Goal: Task Accomplishment & Management: Use online tool/utility

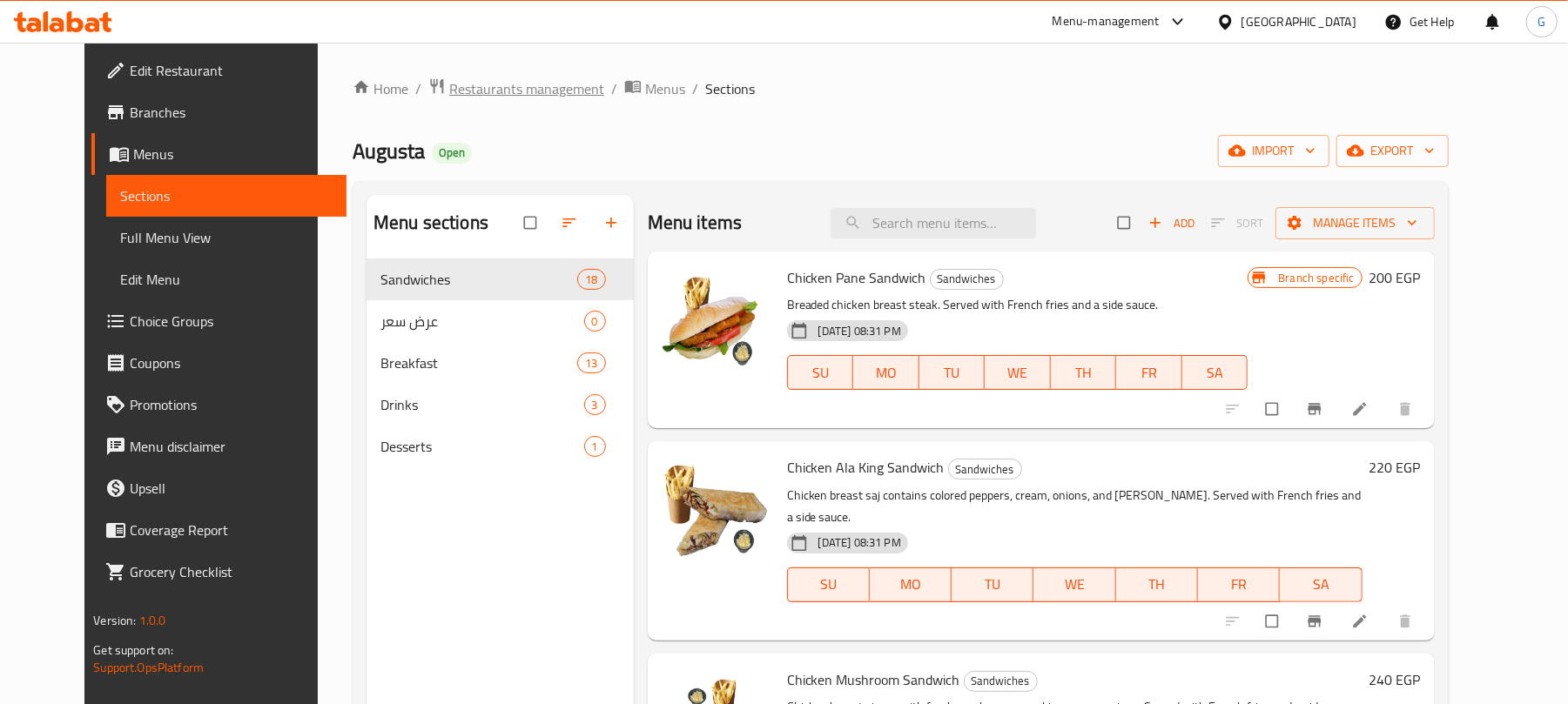
click at [479, 78] on span "Restaurants management" at bounding box center [527, 89] width 155 height 21
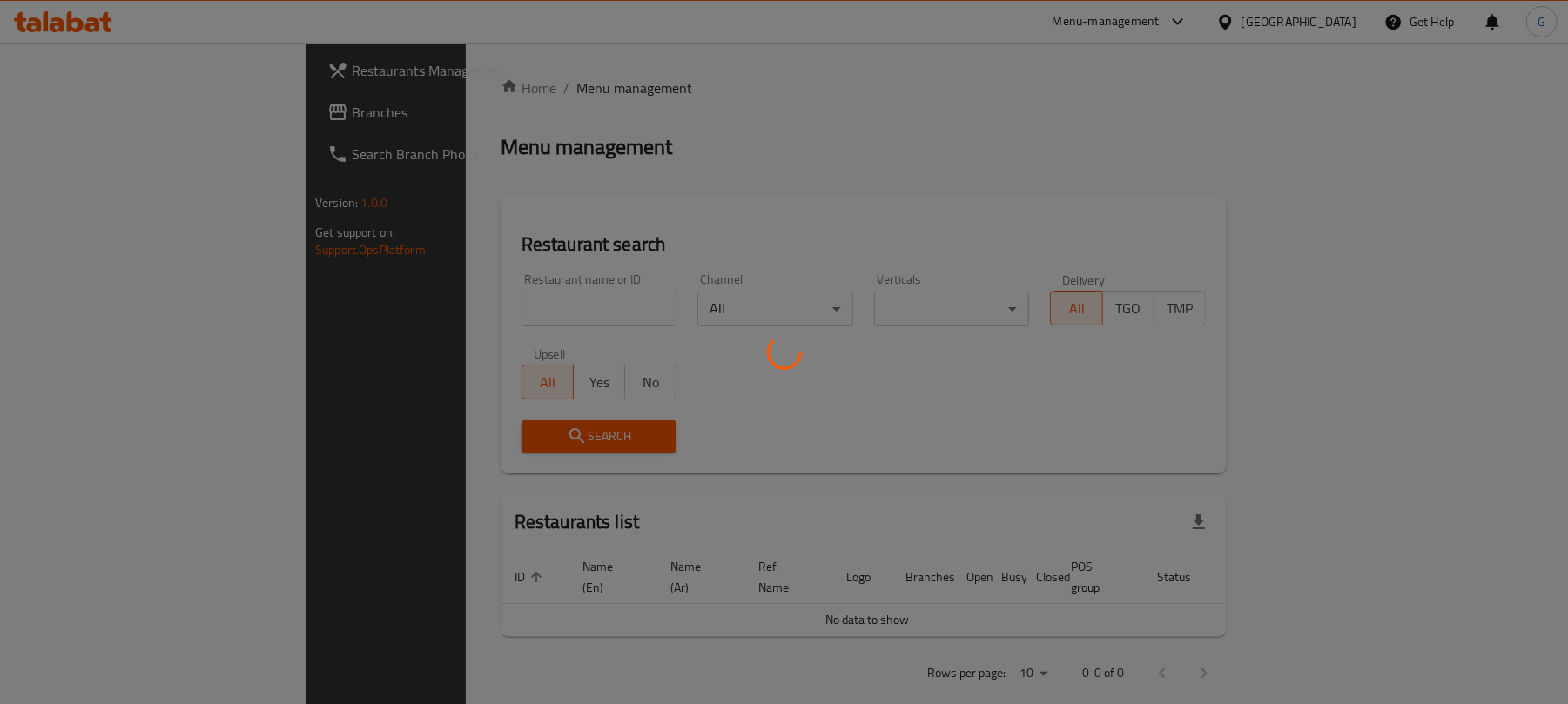
click at [377, 297] on div at bounding box center [784, 352] width 1568 height 704
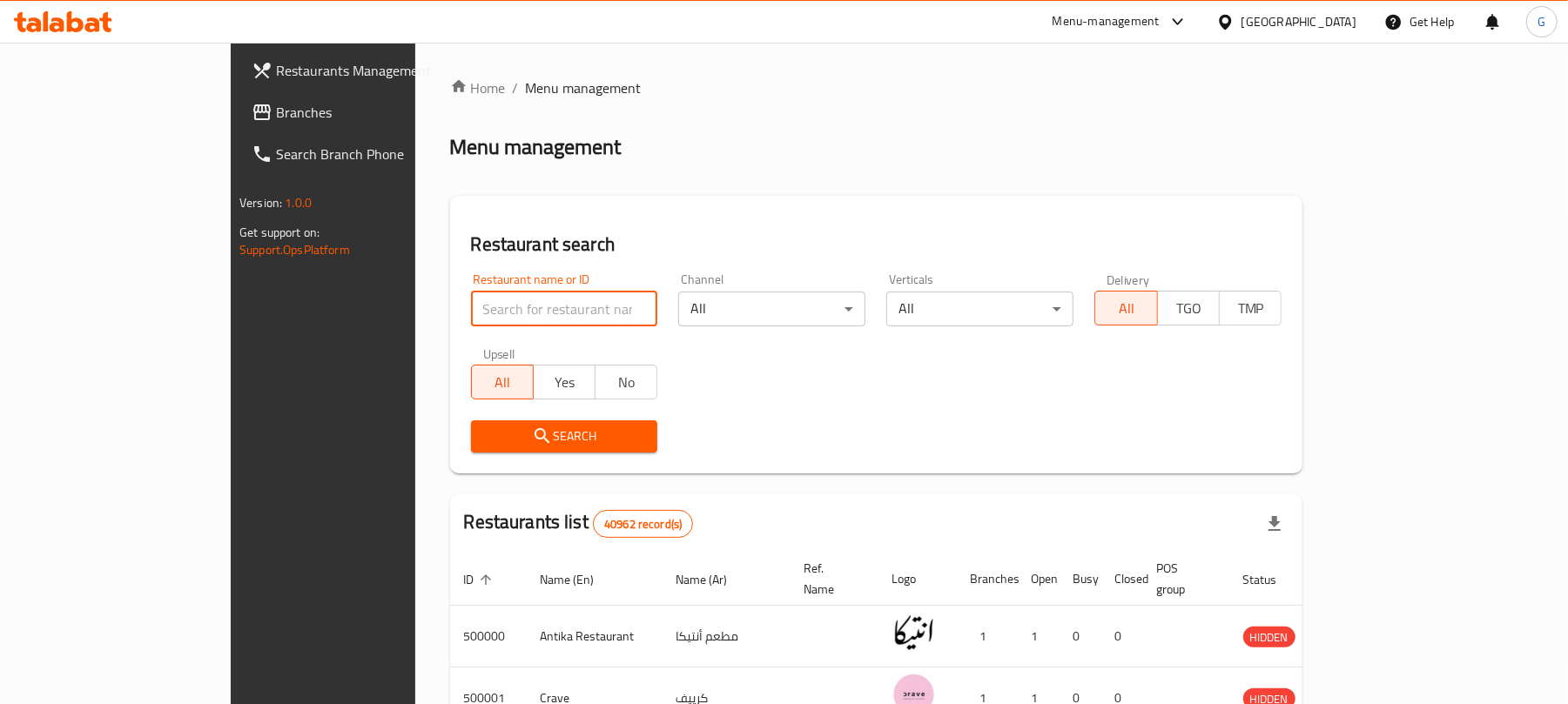
click at [471, 311] on input "search" at bounding box center [564, 309] width 187 height 35
paste input "627466"
type input "627466"
click at [485, 442] on span "Search" at bounding box center [564, 436] width 159 height 21
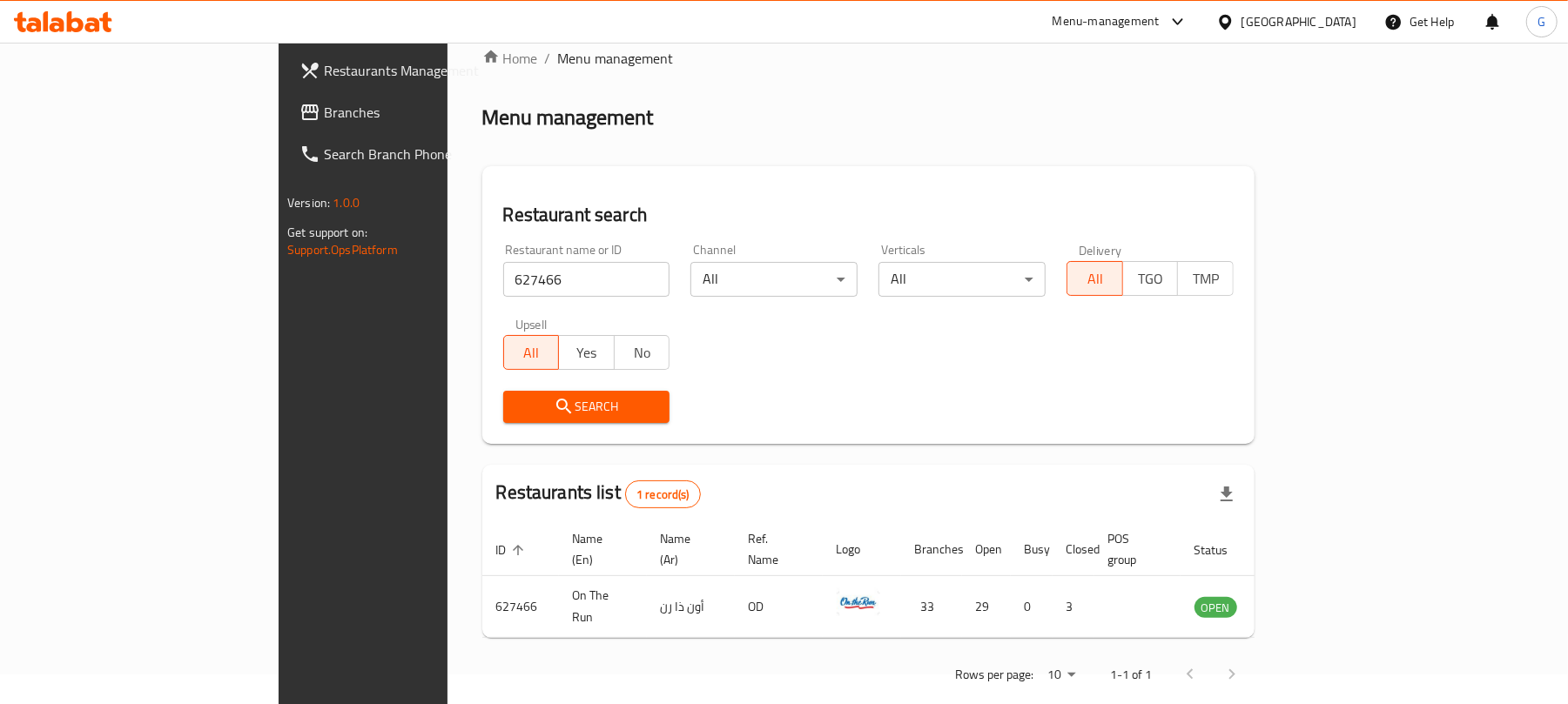
scroll to position [39, 0]
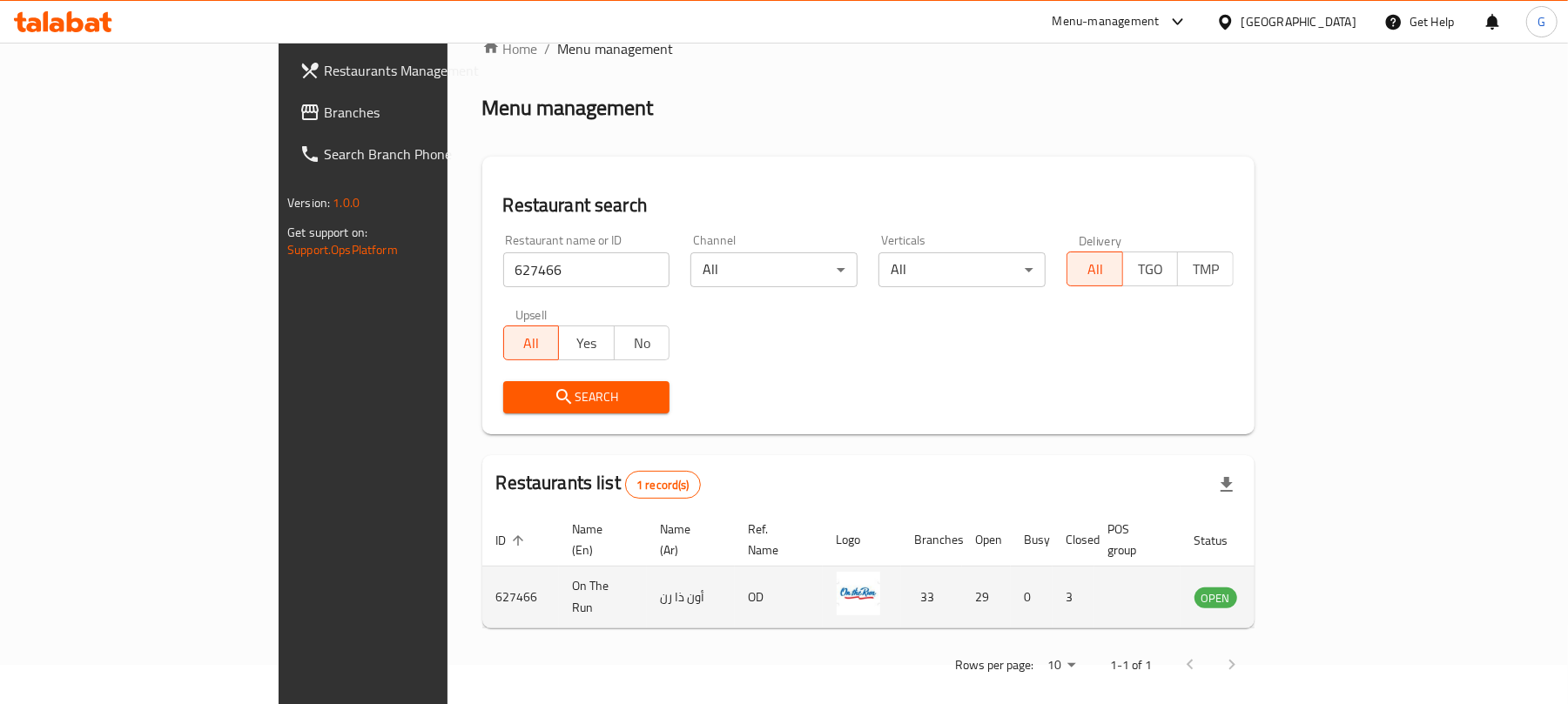
click at [1306, 591] on icon "enhanced table" at bounding box center [1296, 599] width 20 height 15
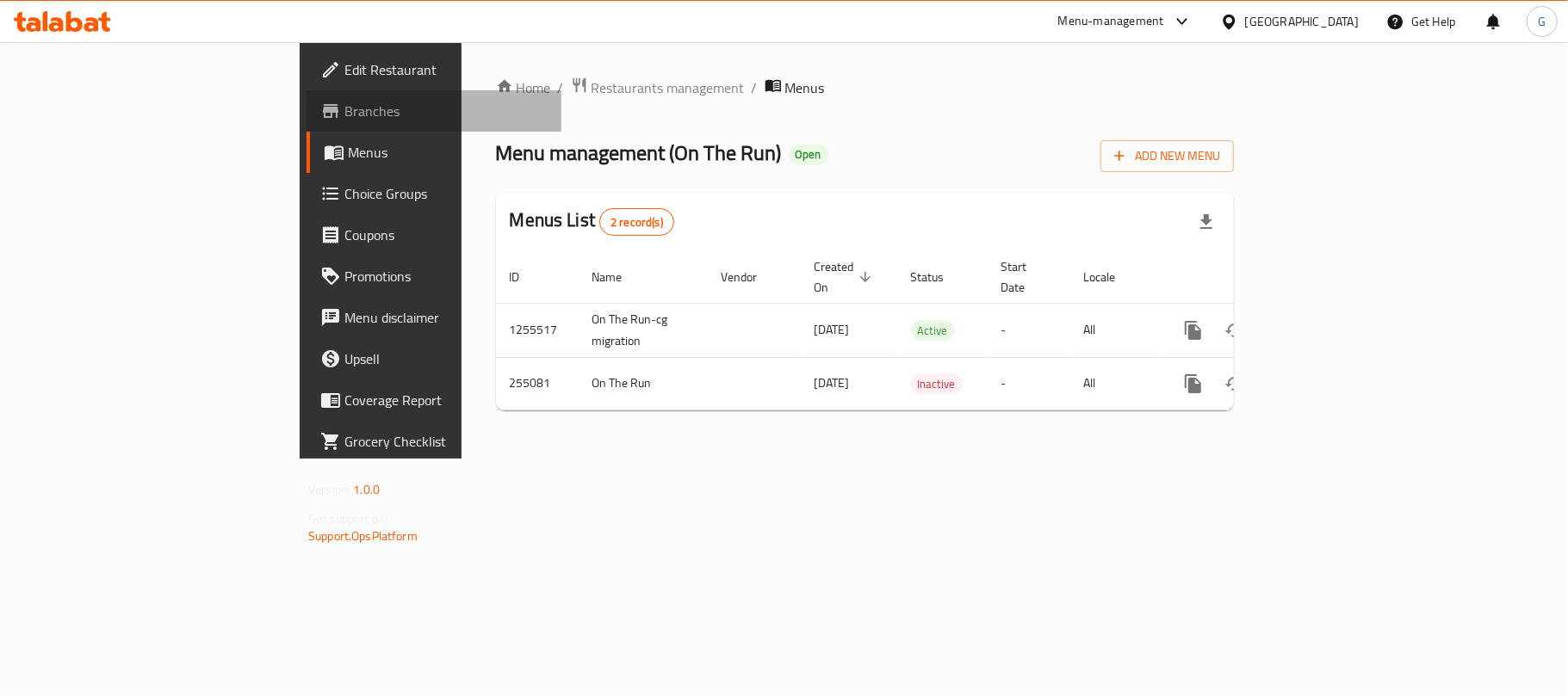
click at [345, 104] on span "Branches" at bounding box center [446, 111] width 203 height 20
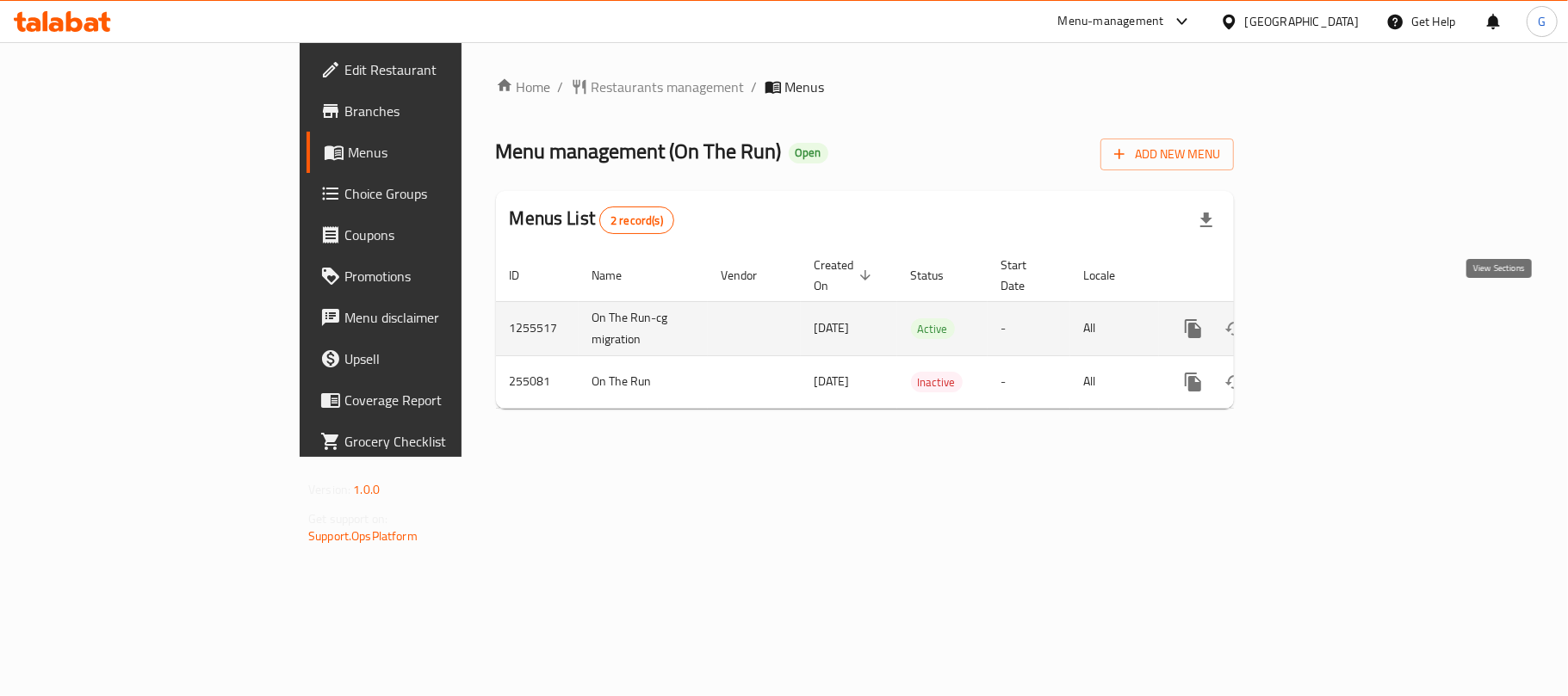
click at [1325, 321] on icon "enhanced table" at bounding box center [1317, 328] width 16 height 16
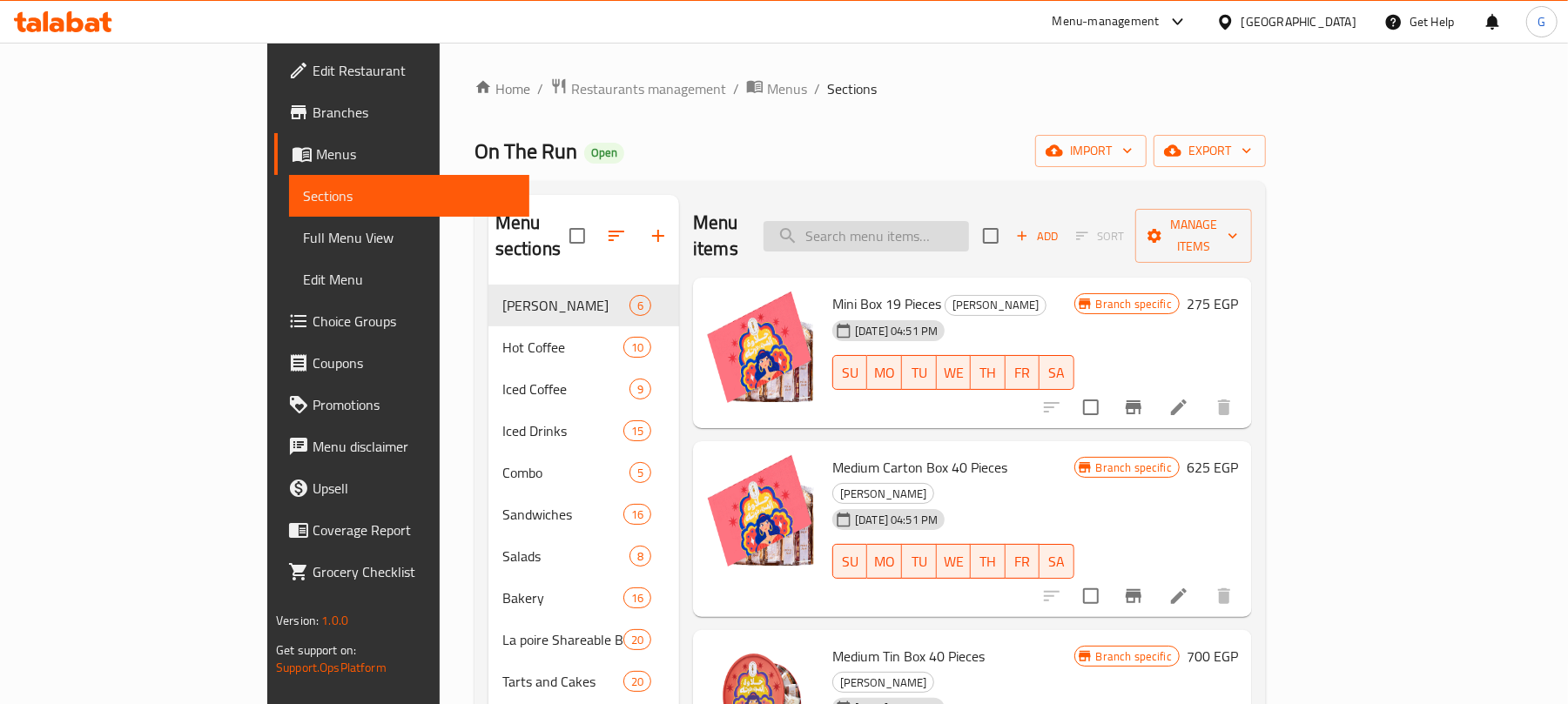
click at [969, 228] on input "search" at bounding box center [866, 236] width 205 height 31
paste input "Lapoire Shareable Boxes"
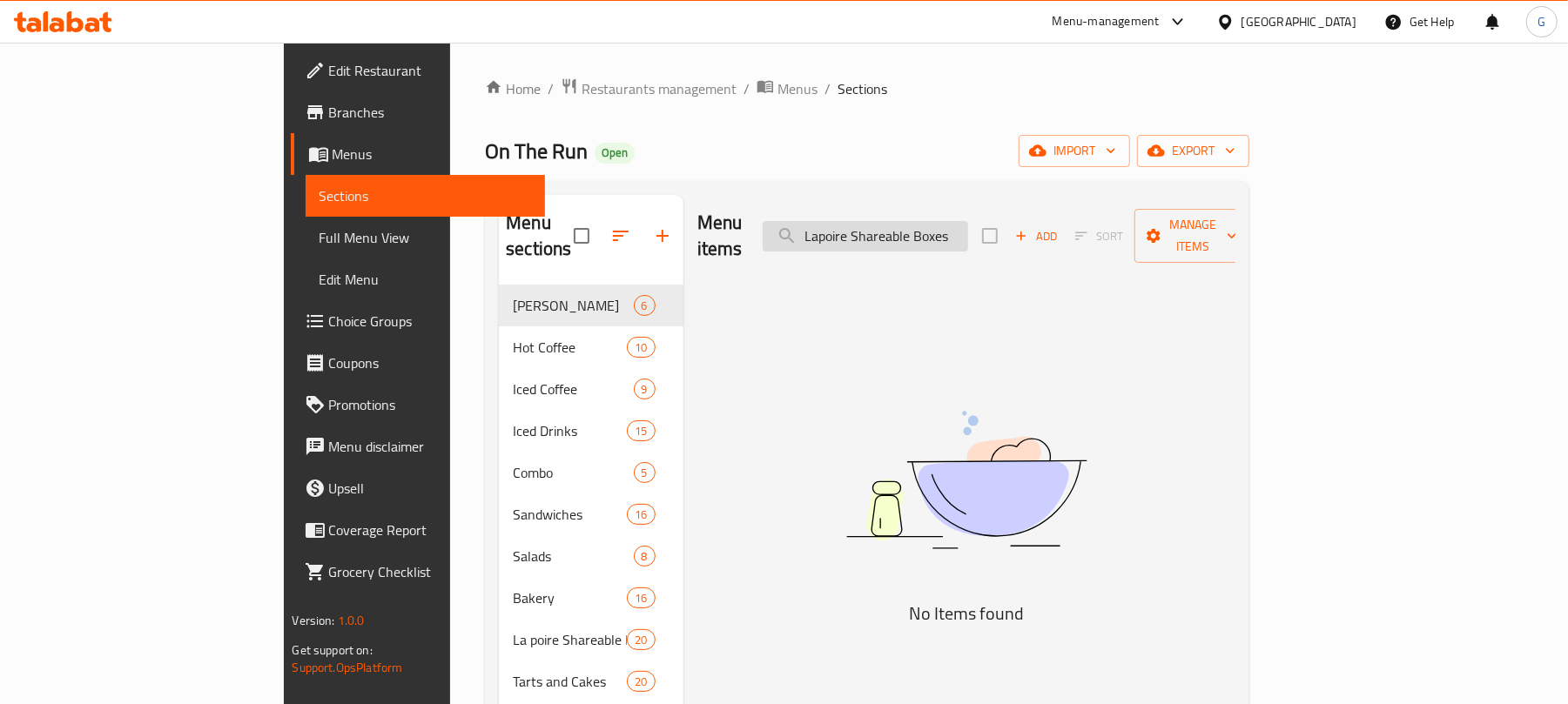
click at [914, 230] on input "Lapoire Shareable Boxes" at bounding box center [865, 236] width 205 height 31
click at [968, 225] on input "Lapoire Shareable Boxes" at bounding box center [865, 236] width 205 height 31
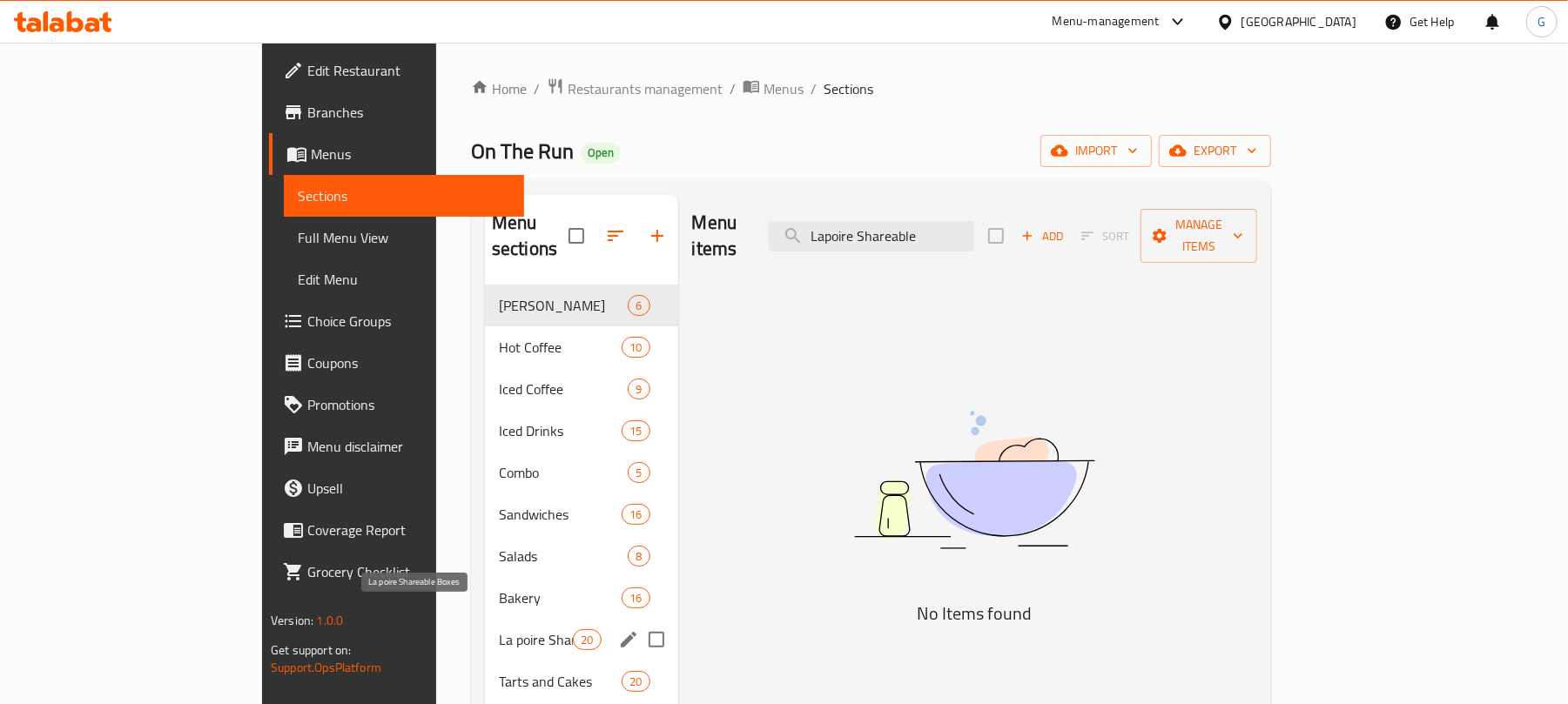
type input "Lapoire Shareable"
click at [499, 629] on span "La poire Shareable Boxes" at bounding box center [535, 640] width 74 height 21
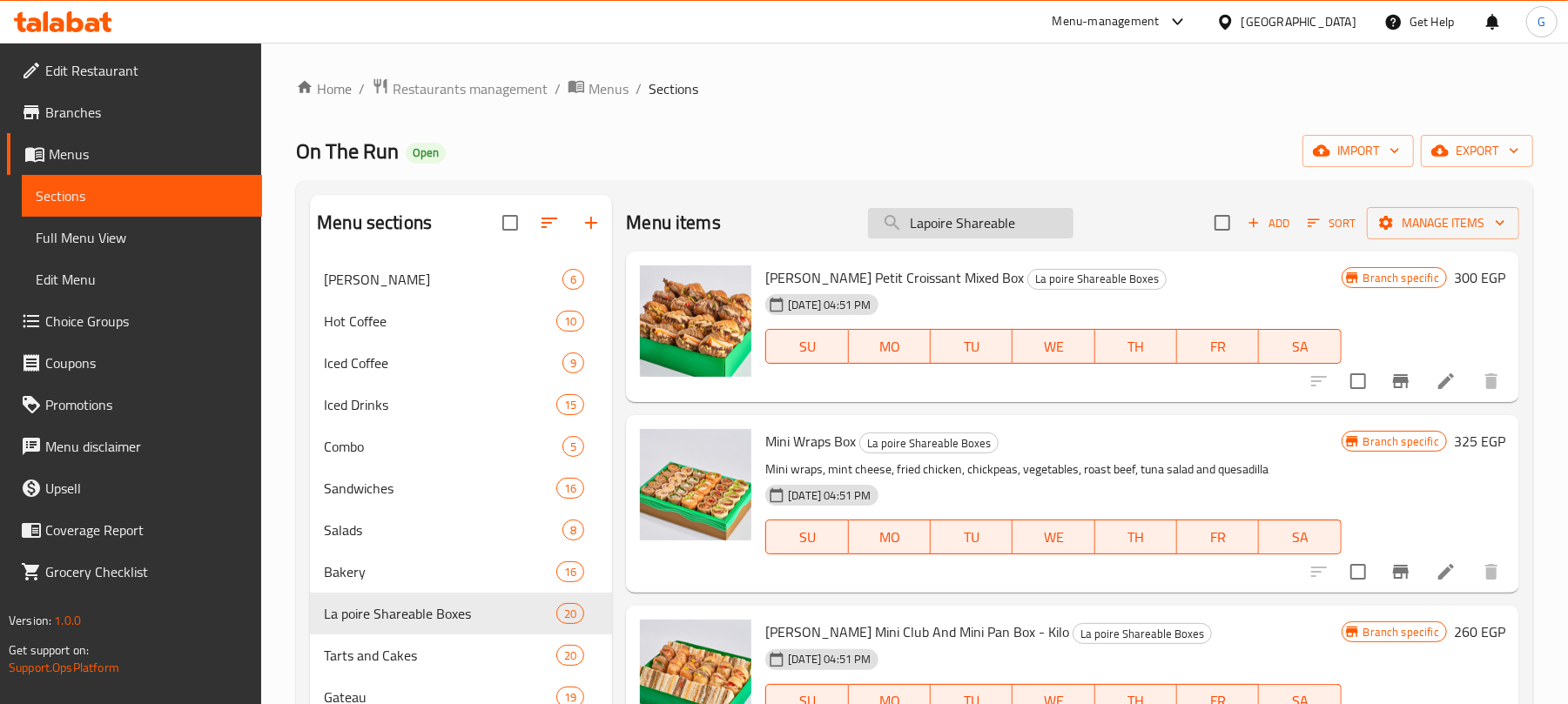
click at [997, 227] on input "Lapoire Shareable" at bounding box center [970, 223] width 205 height 31
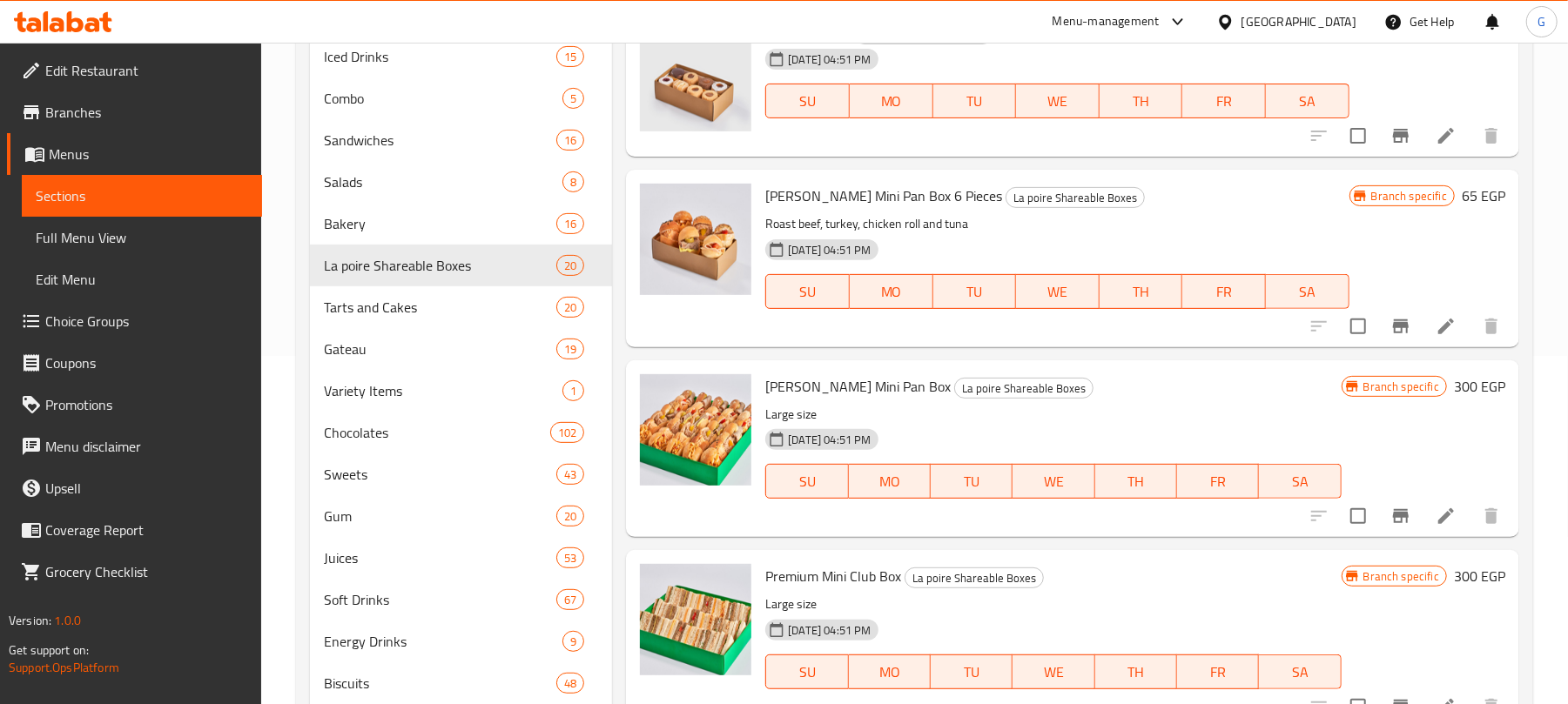
scroll to position [1161, 0]
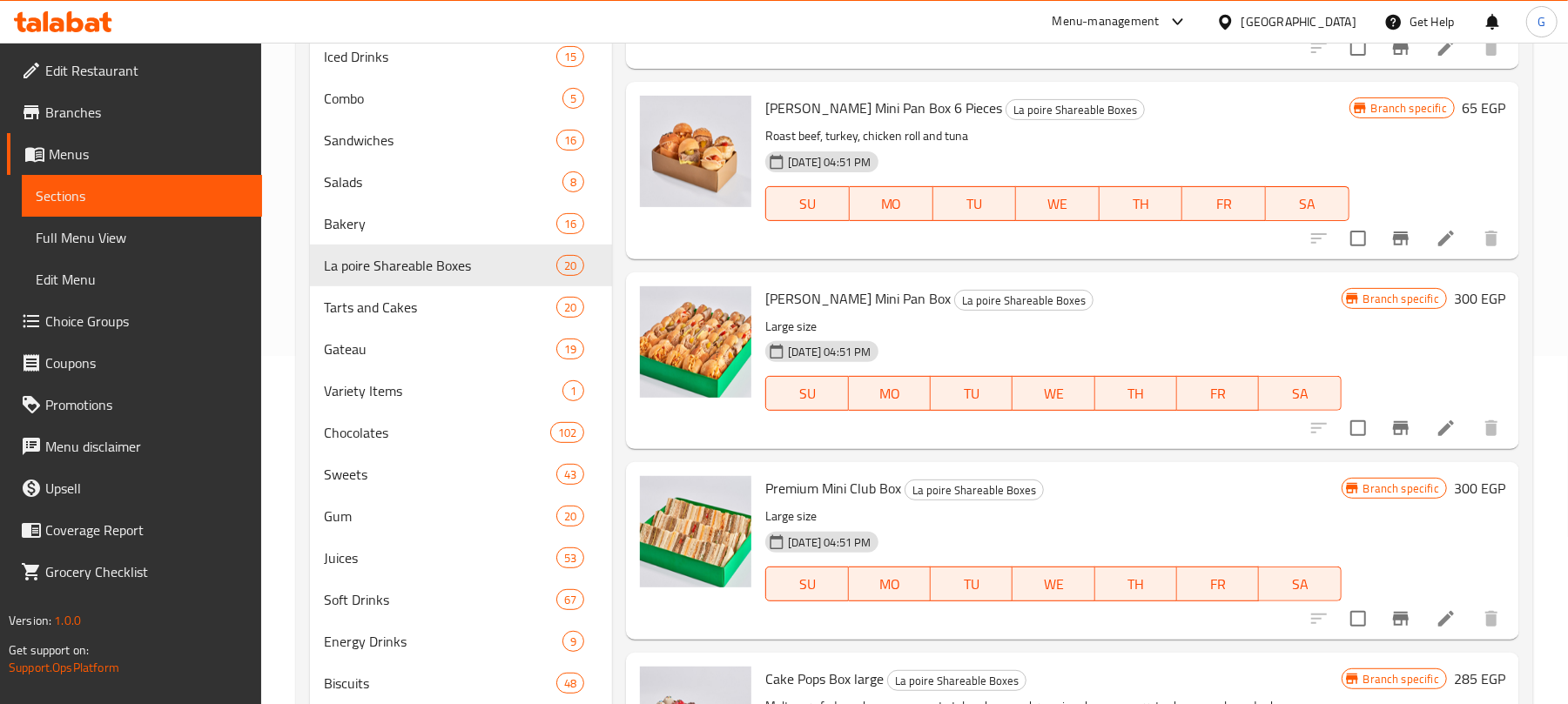
click at [1390, 237] on icon "Branch-specific-item" at bounding box center [1400, 239] width 21 height 21
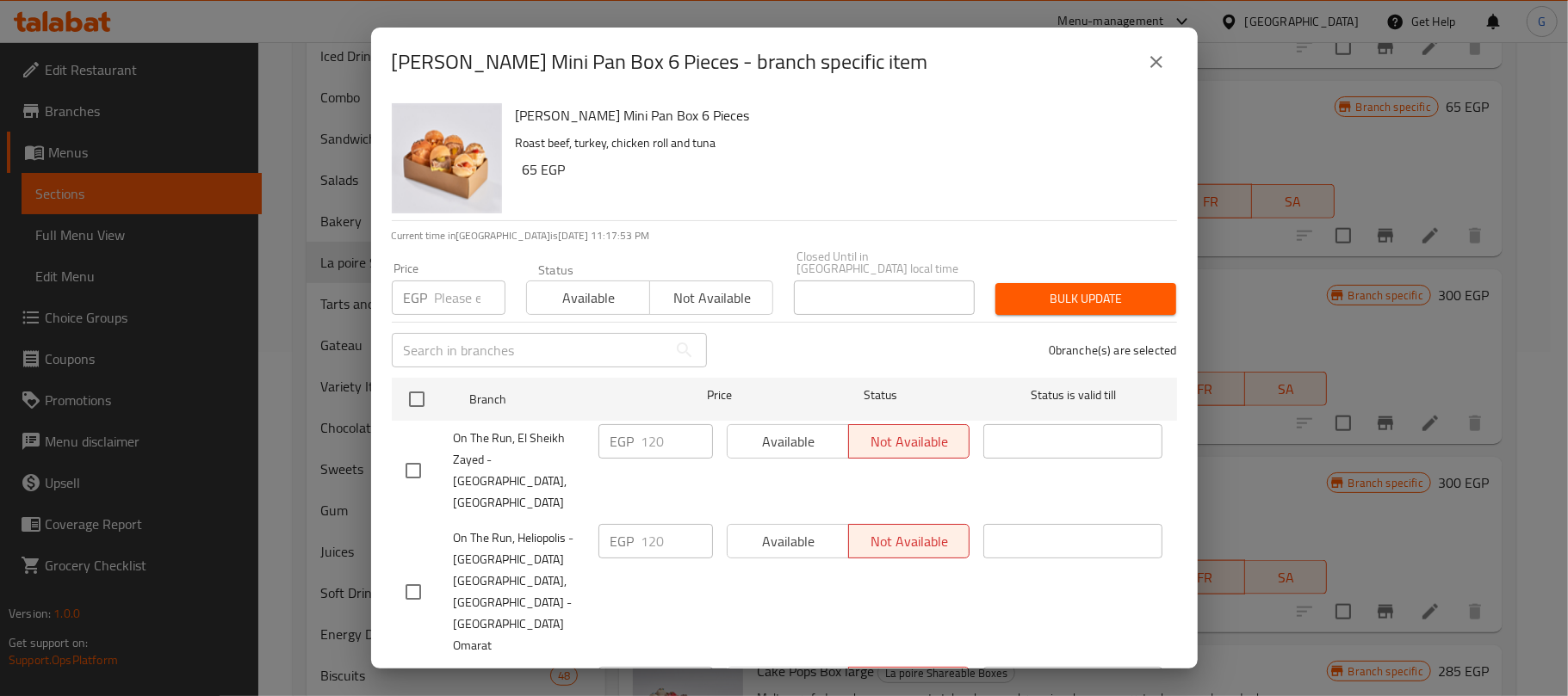
click at [1151, 63] on icon "close" at bounding box center [1157, 62] width 20 height 20
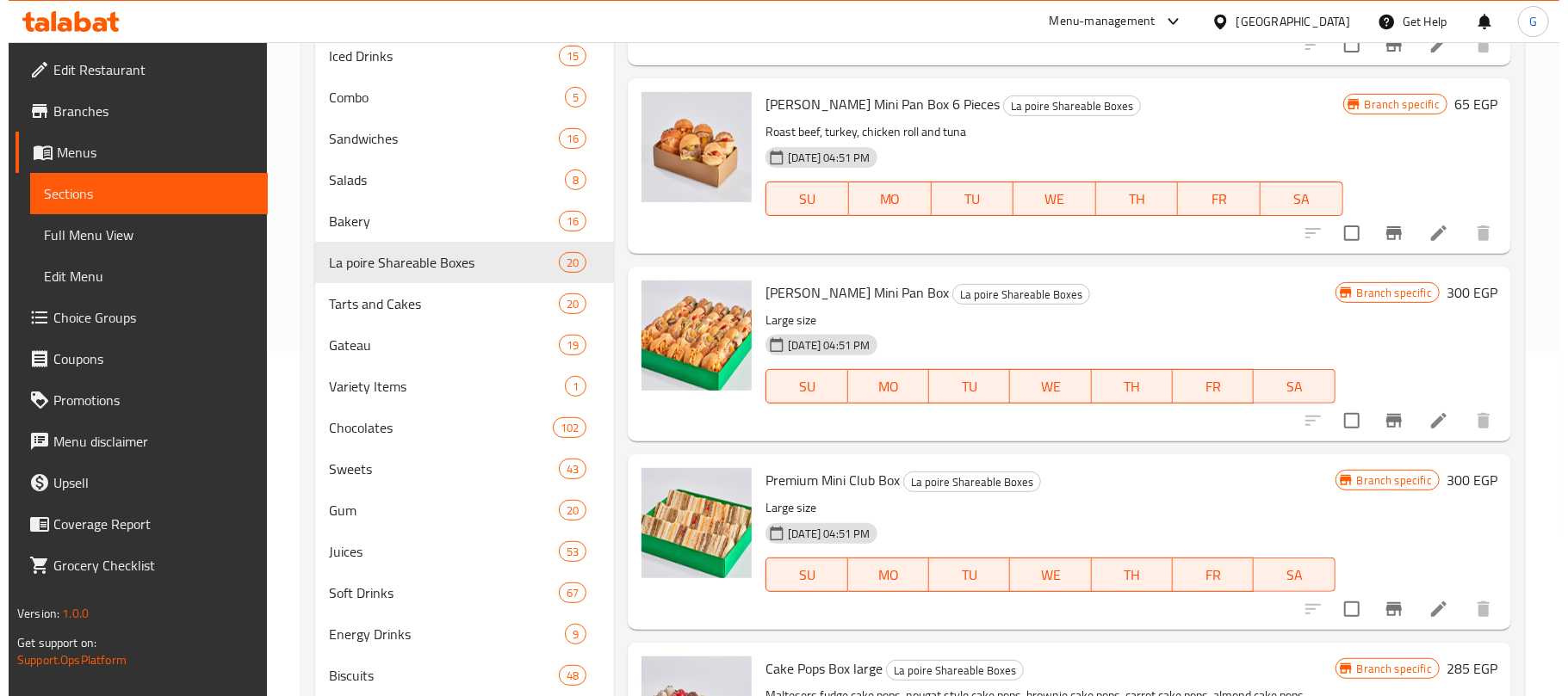
scroll to position [1033, 0]
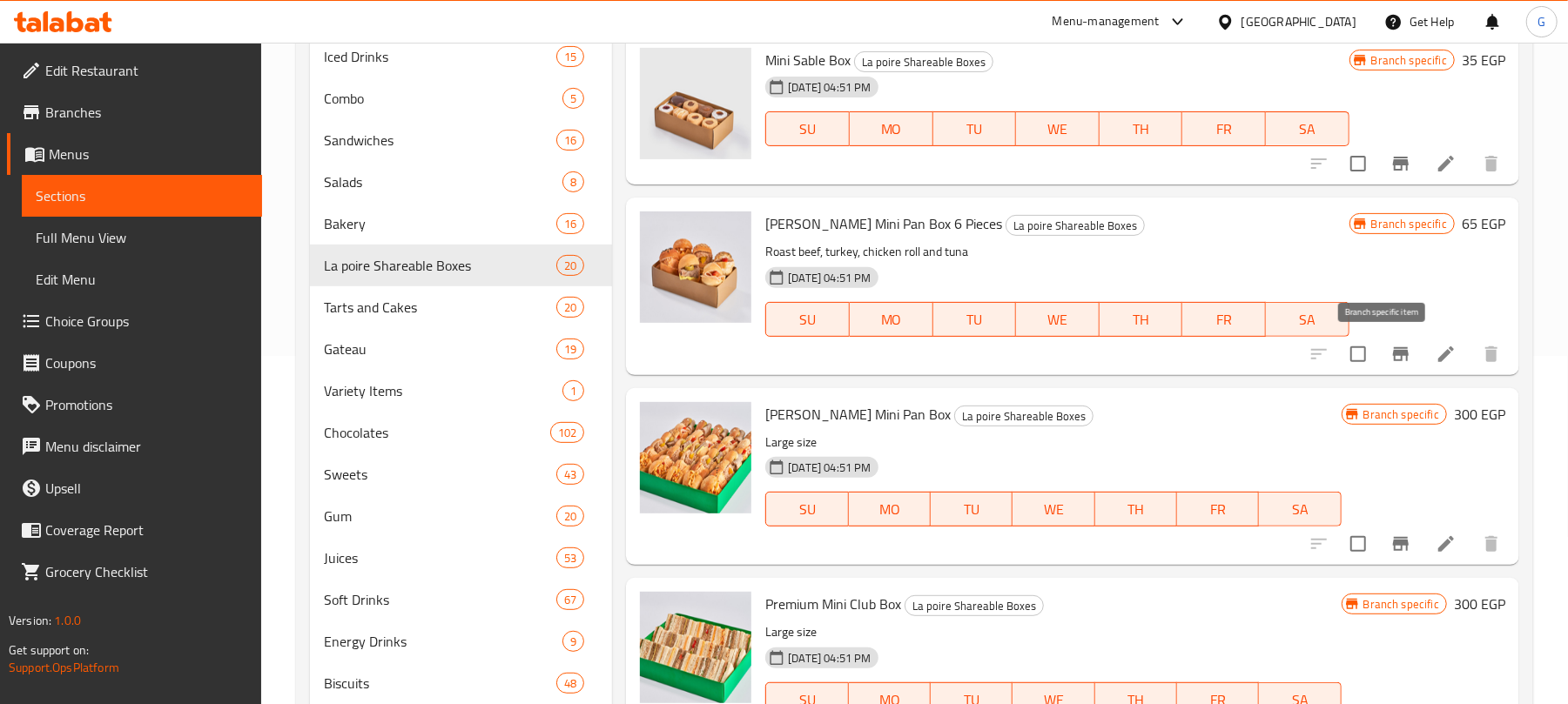
click at [1390, 362] on icon "Branch-specific-item" at bounding box center [1400, 354] width 21 height 21
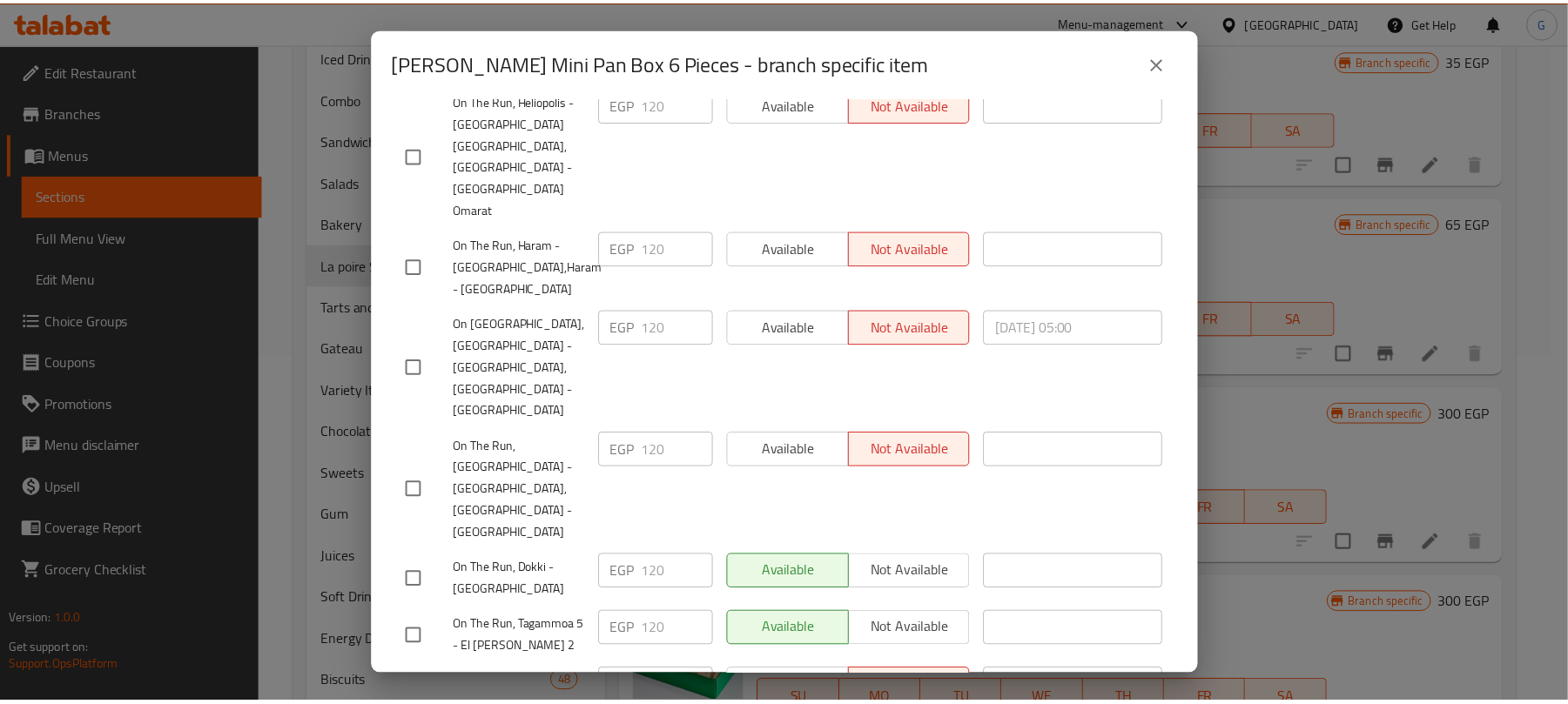
scroll to position [697, 0]
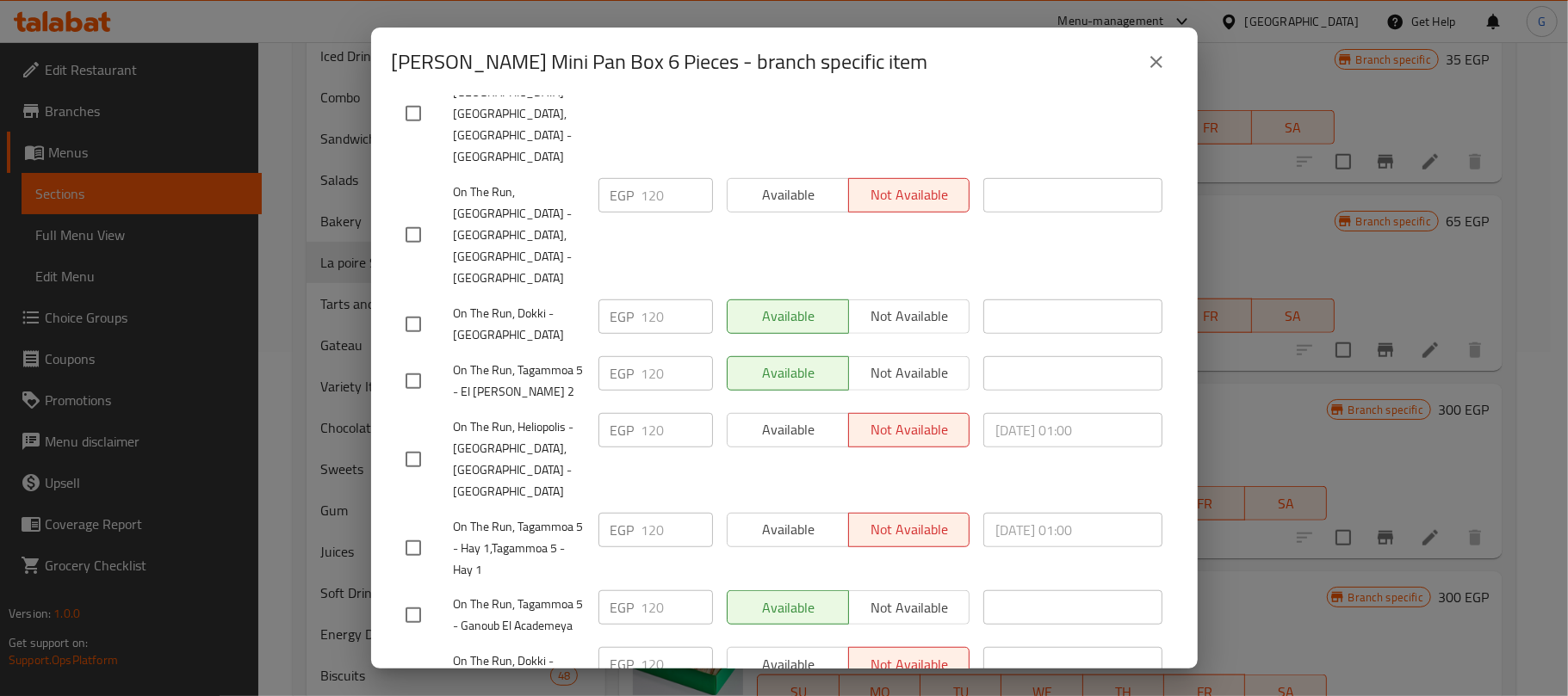
drag, startPoint x: 1158, startPoint y: 53, endPoint x: 1229, endPoint y: 81, distance: 76.3
click at [1158, 53] on icon "close" at bounding box center [1157, 62] width 20 height 20
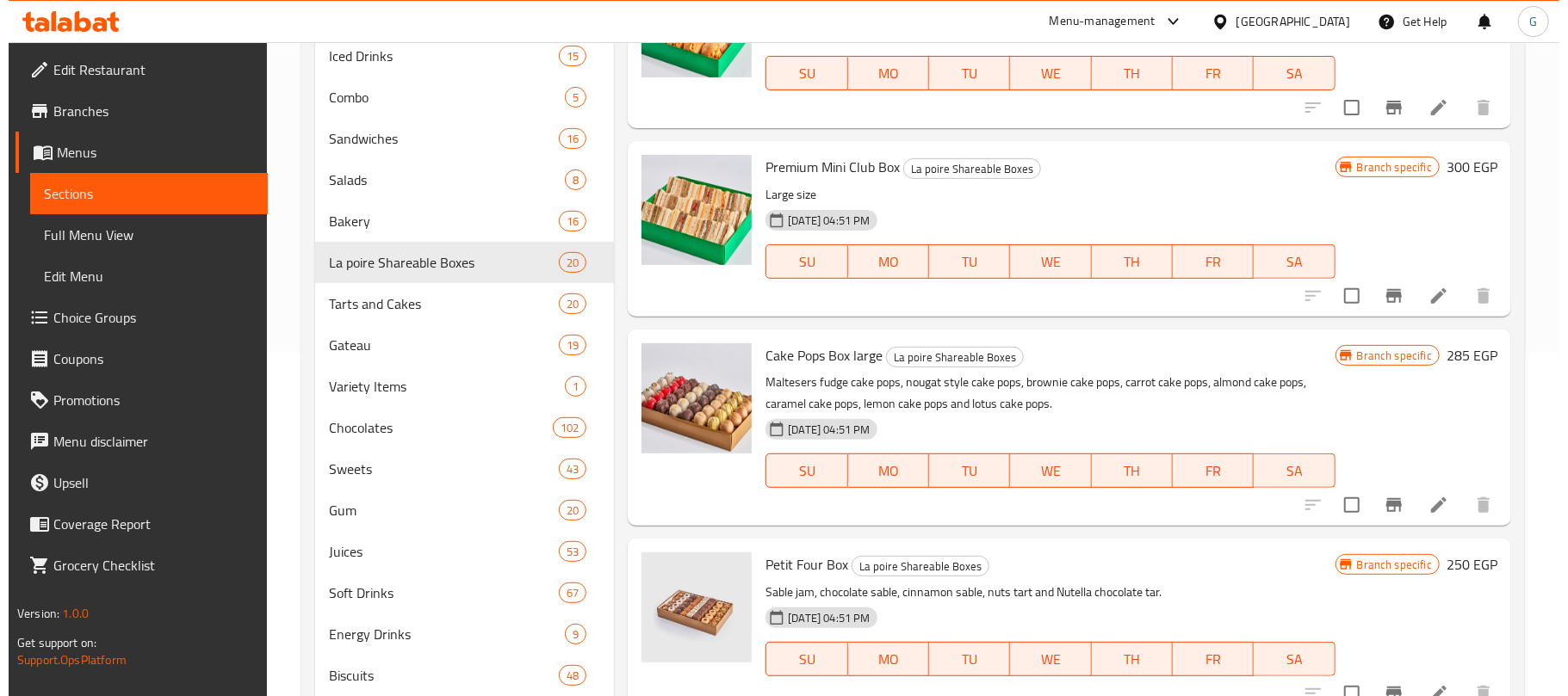
scroll to position [1492, 0]
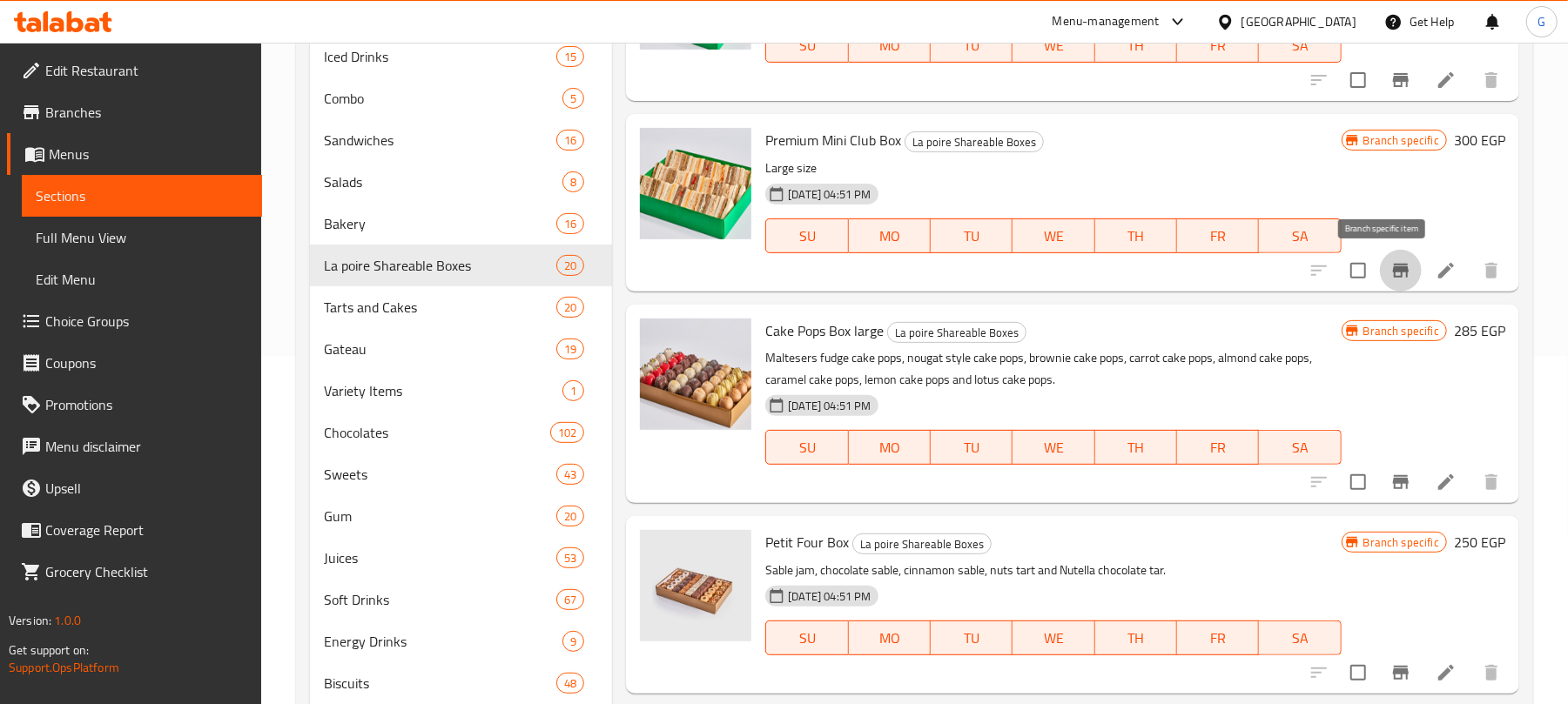
click at [1390, 276] on icon "Branch-specific-item" at bounding box center [1400, 270] width 21 height 21
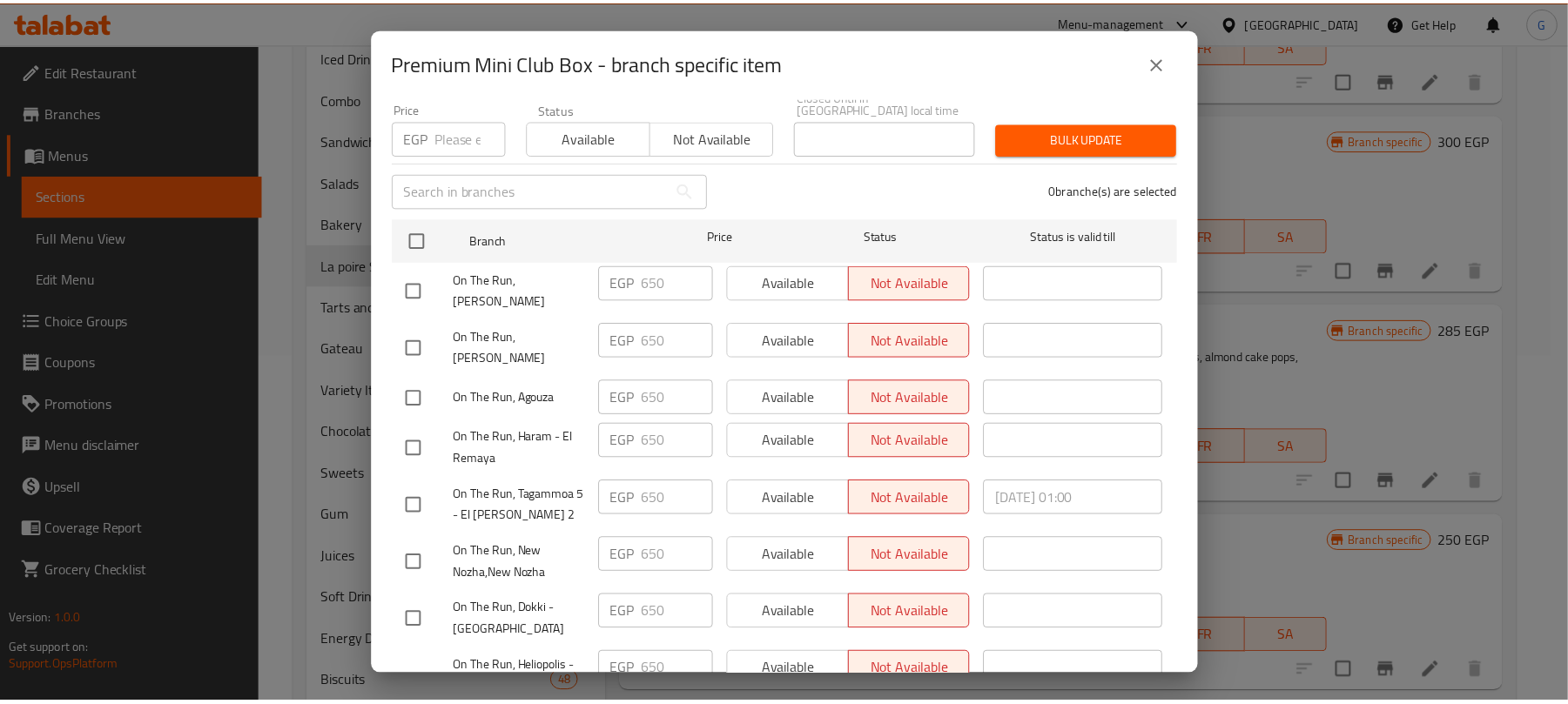
scroll to position [349, 0]
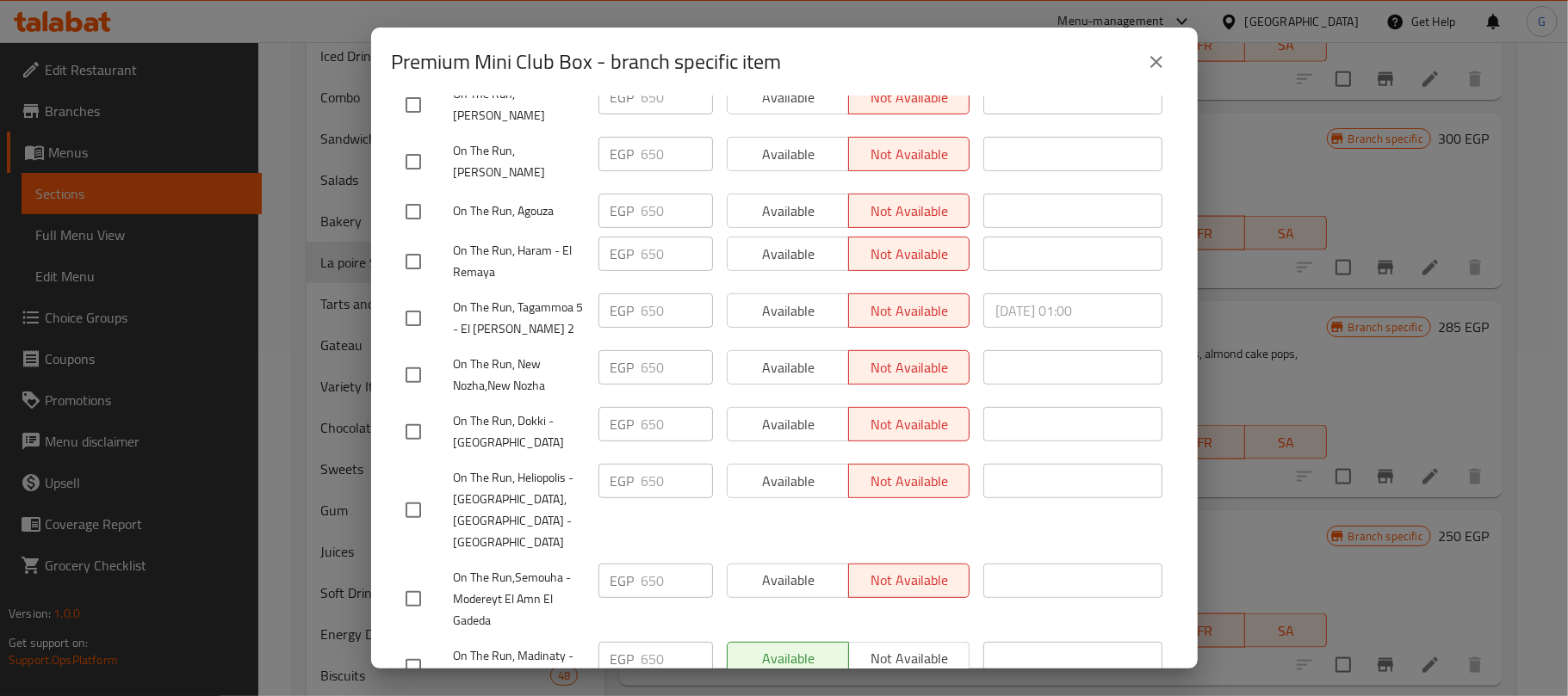
click at [1145, 76] on button "close" at bounding box center [1157, 62] width 42 height 41
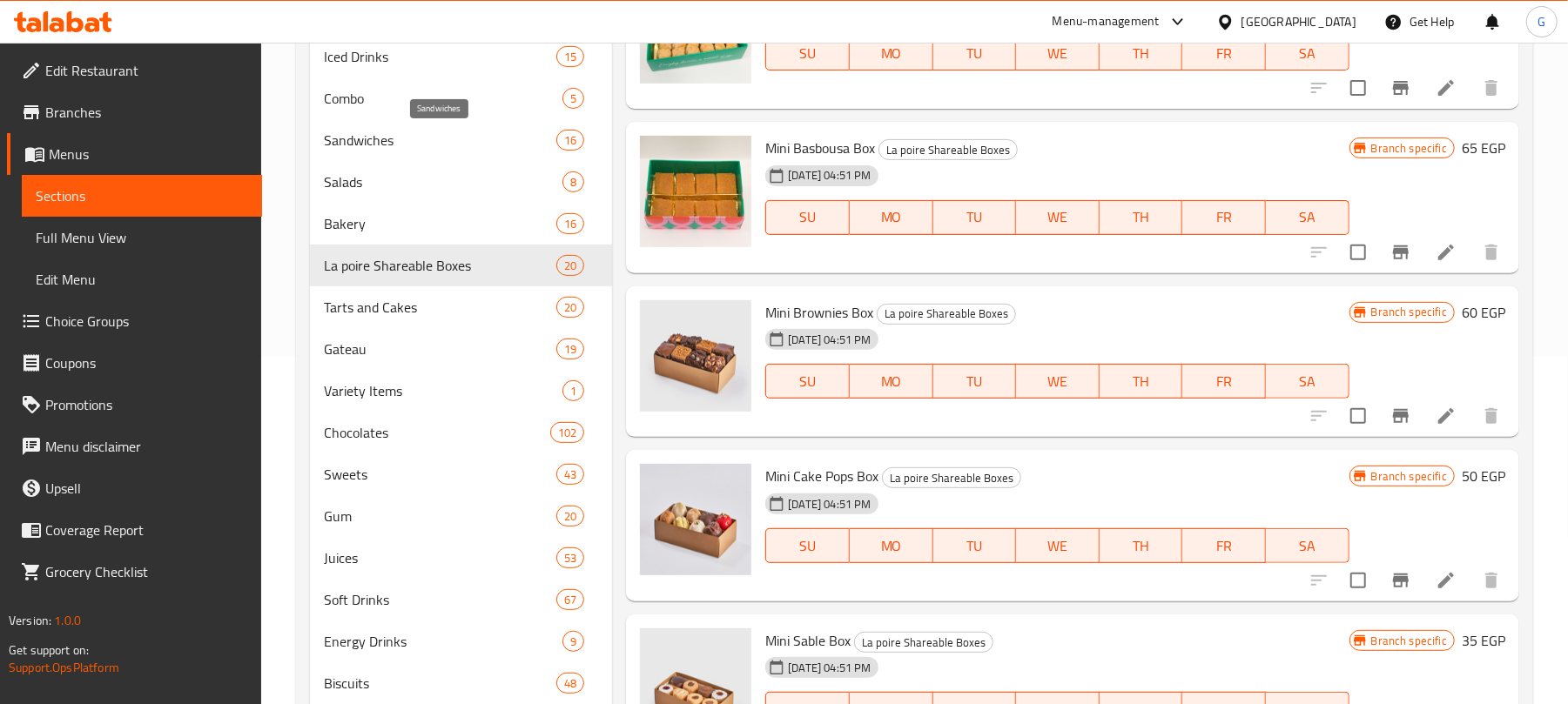
scroll to position [0, 0]
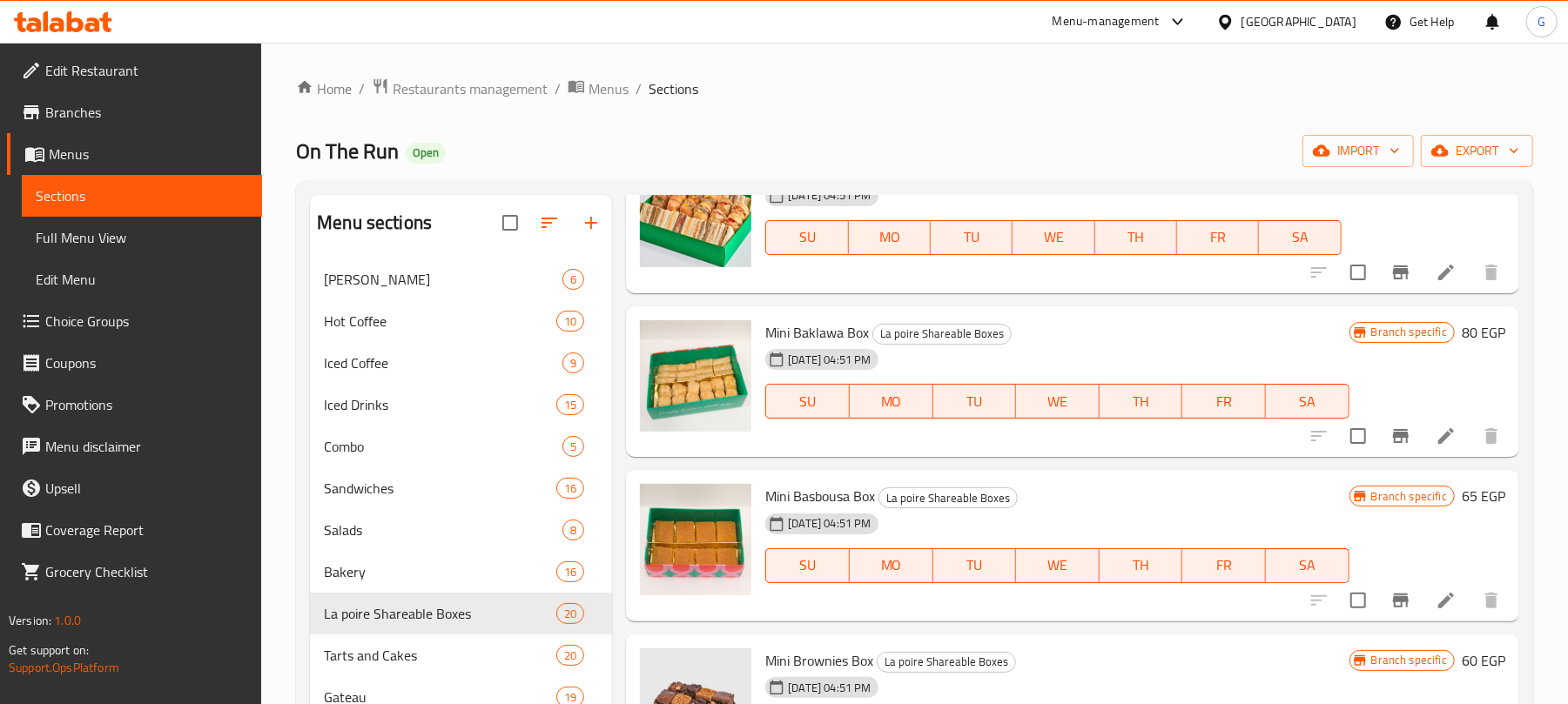
click at [982, 328] on span "La poire Shareable Boxes" at bounding box center [942, 333] width 138 height 20
copy span "Boxes"
copy div "La poire Shareable Boxes"
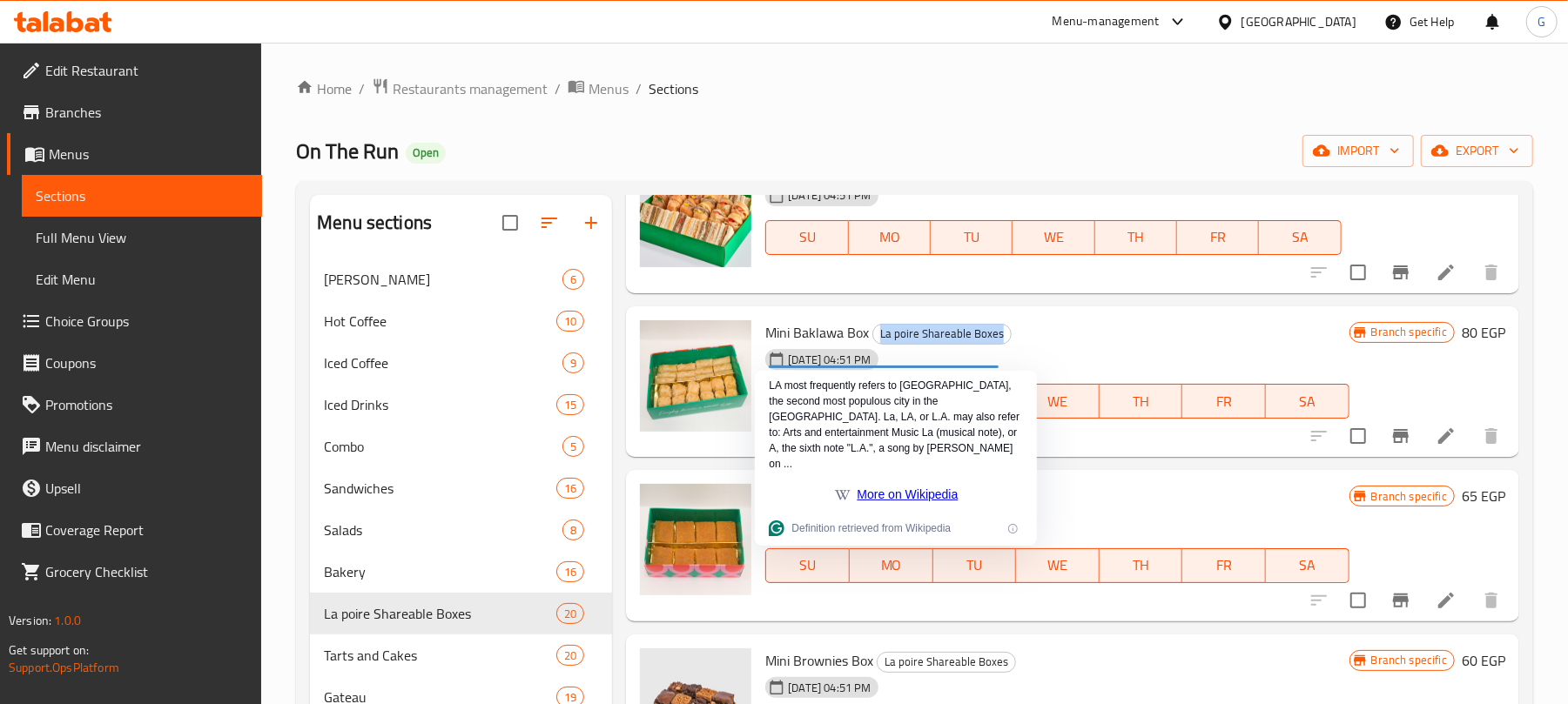
click at [1220, 349] on div "31-08-2024 04:51 PM SU MO TU WE TH FR SA" at bounding box center [1056, 389] width 598 height 94
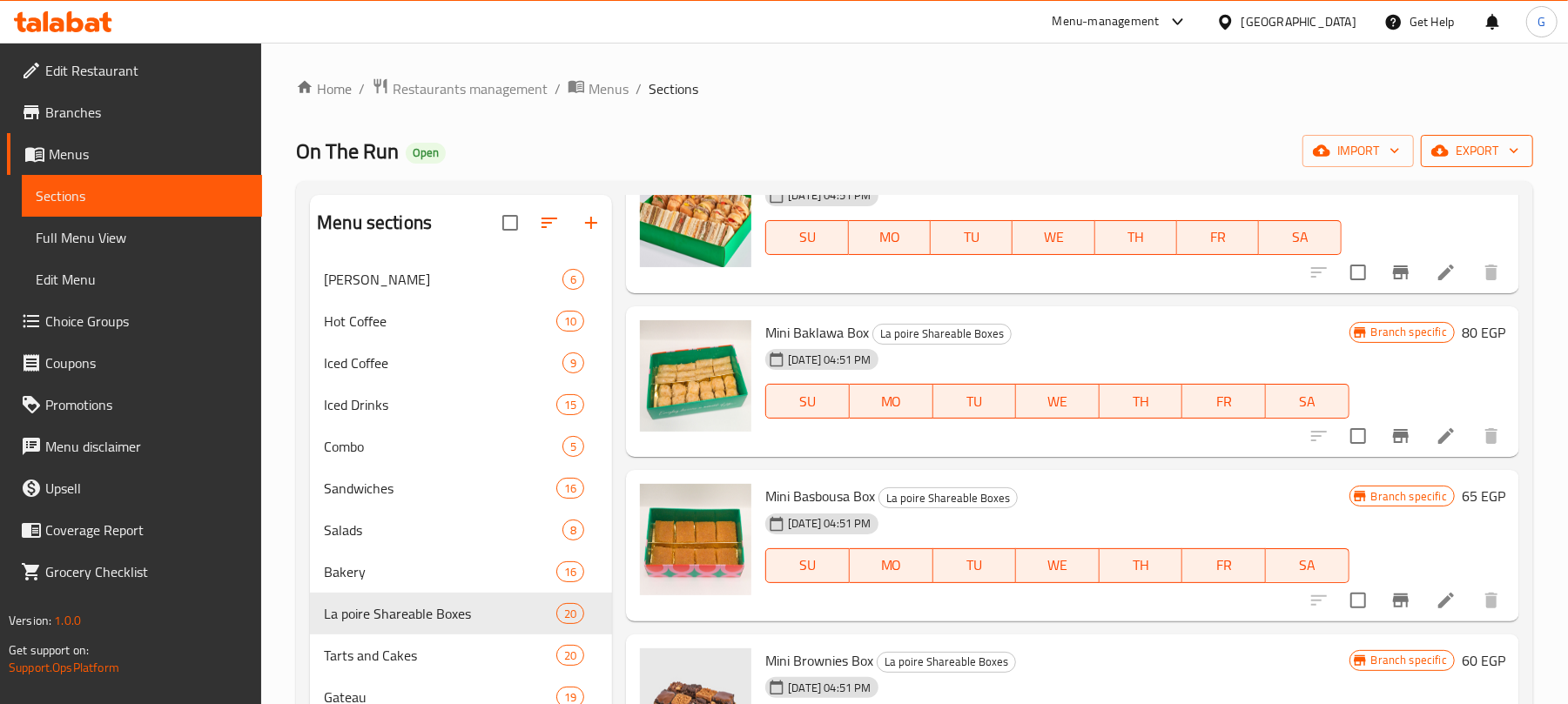
click at [1503, 143] on span "export" at bounding box center [1477, 150] width 85 height 21
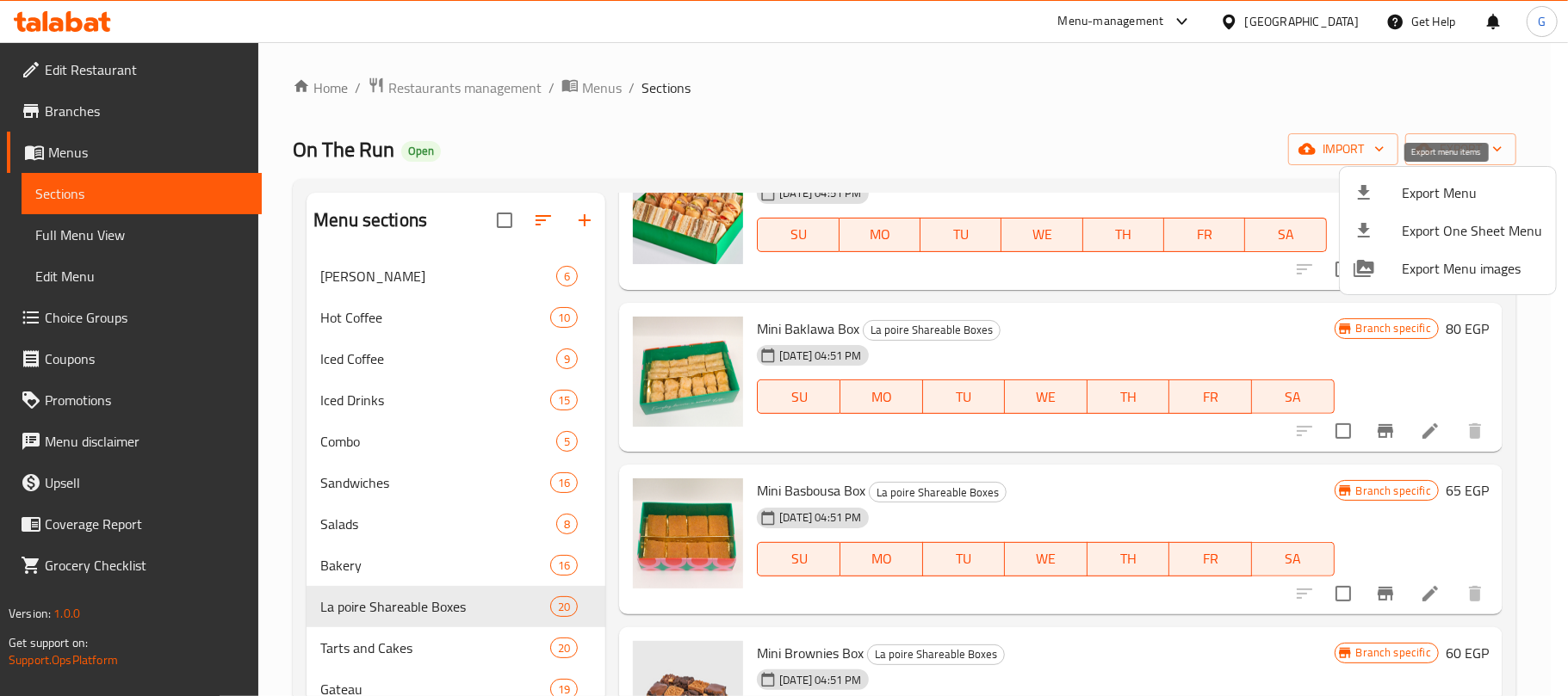
click at [1450, 200] on span "Export Menu" at bounding box center [1472, 193] width 140 height 20
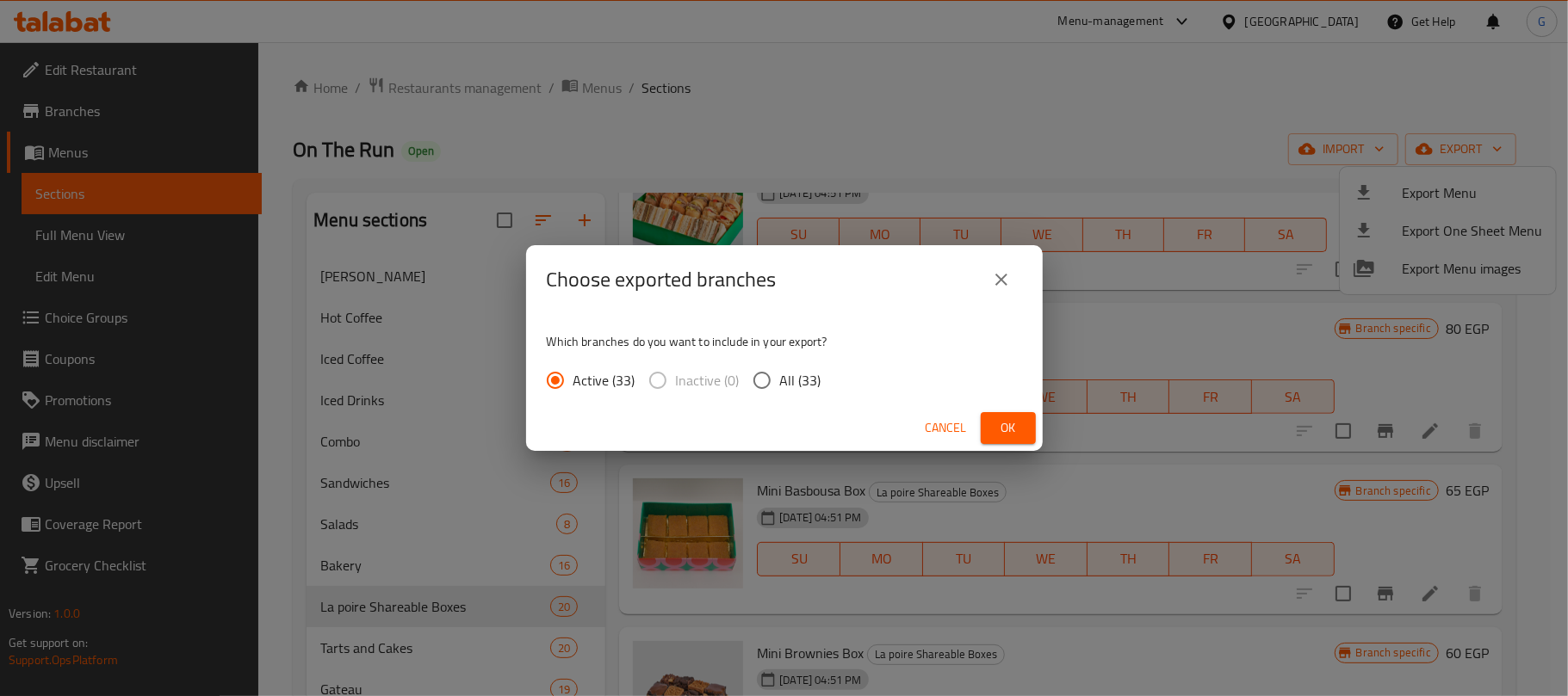
click at [763, 376] on input "All (33)" at bounding box center [762, 380] width 36 height 36
radio input "true"
click at [1006, 423] on span "Ok" at bounding box center [1009, 428] width 28 height 21
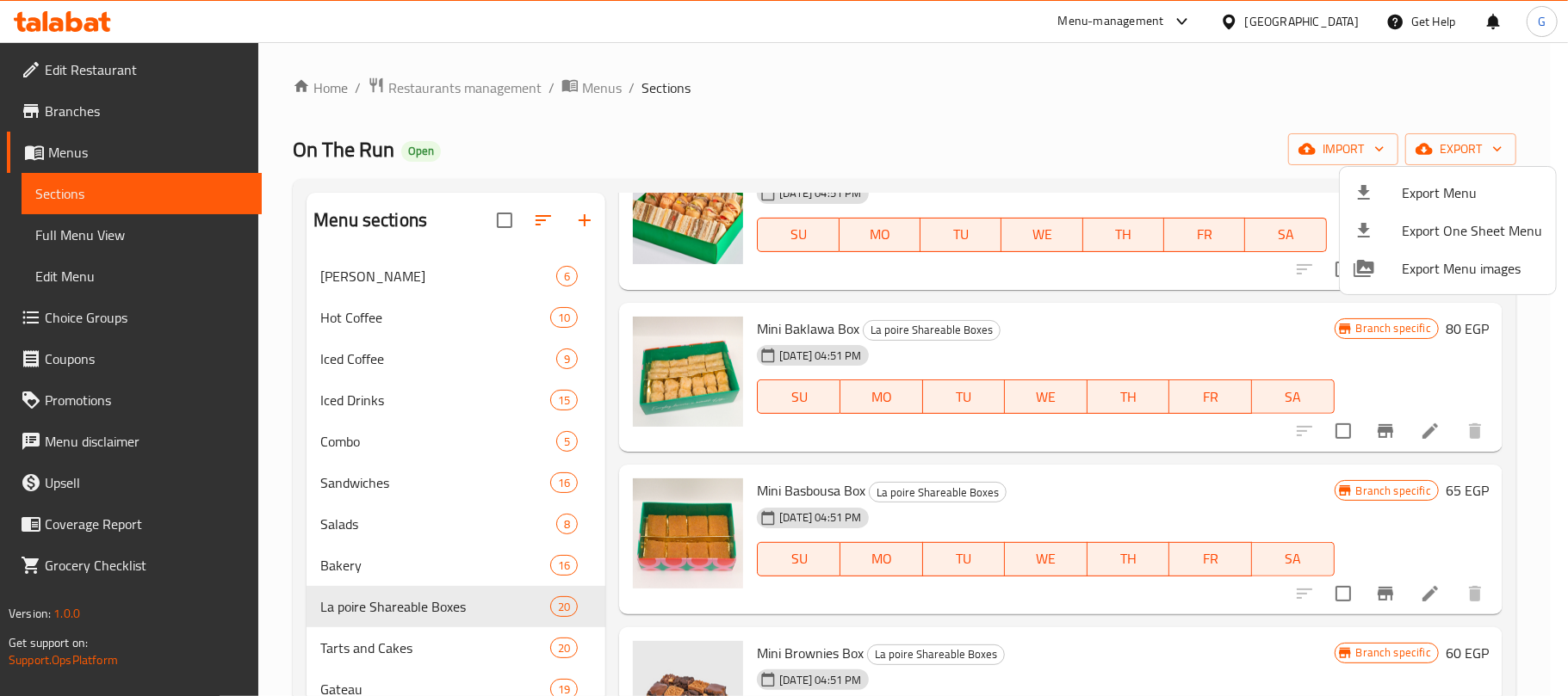
click at [312, 145] on div at bounding box center [784, 348] width 1568 height 696
click at [312, 145] on span "On The Run" at bounding box center [343, 149] width 101 height 39
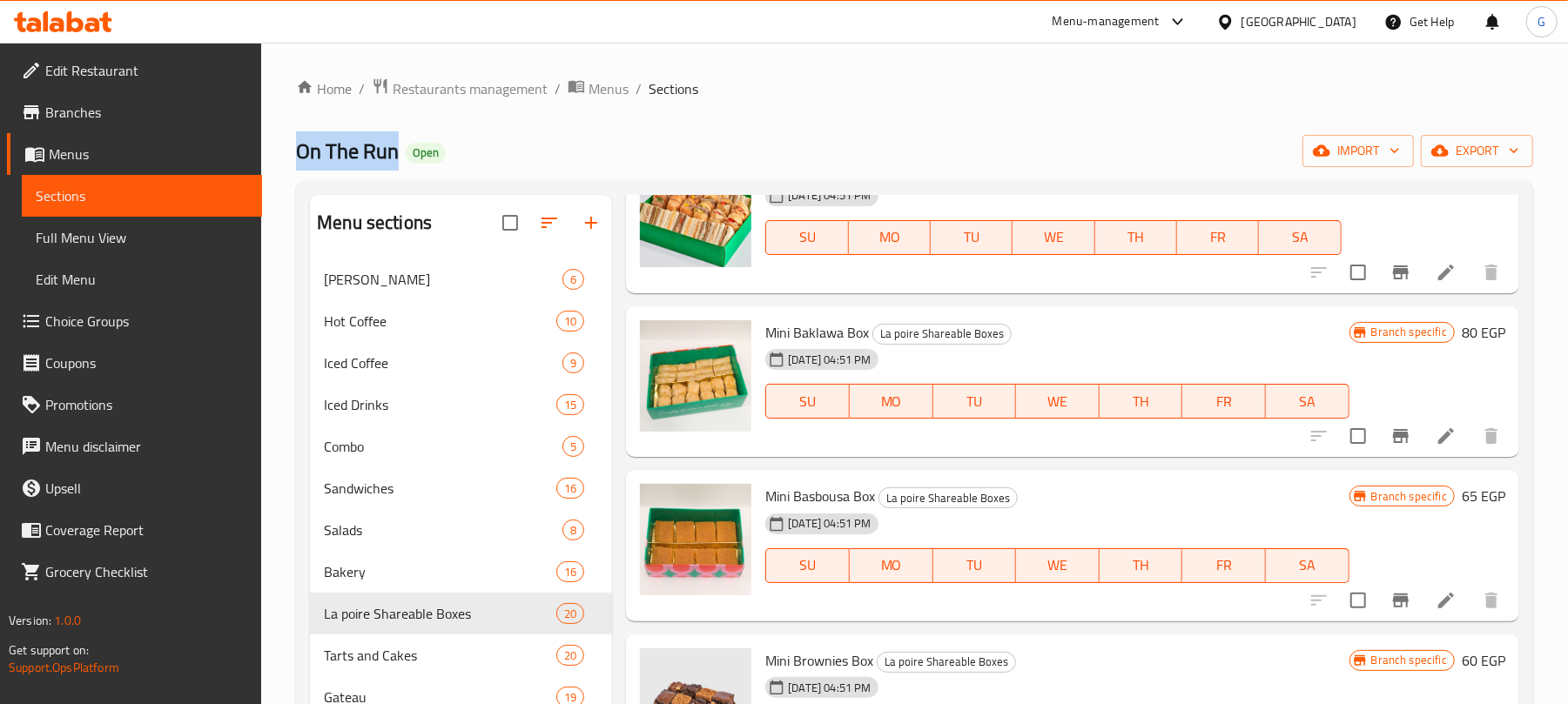
click at [315, 146] on span "On The Run" at bounding box center [347, 151] width 103 height 39
copy span "On The Run"
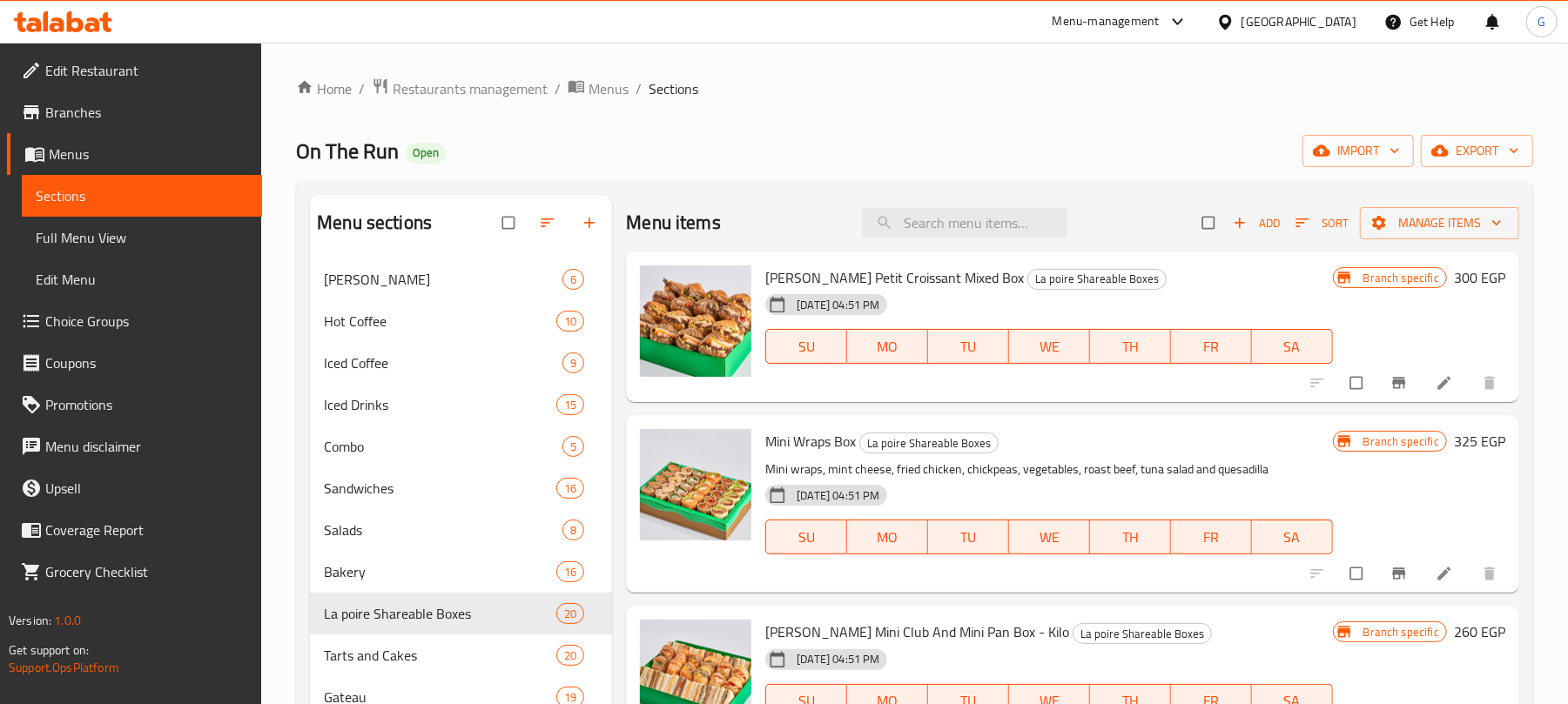
click at [99, 112] on span "Branches" at bounding box center [147, 112] width 203 height 21
